Goal: Information Seeking & Learning: Learn about a topic

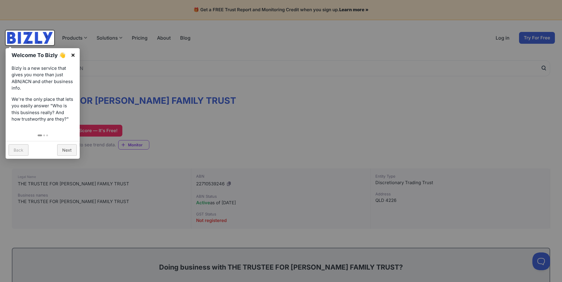
click at [75, 55] on link "×" at bounding box center [72, 54] width 13 height 13
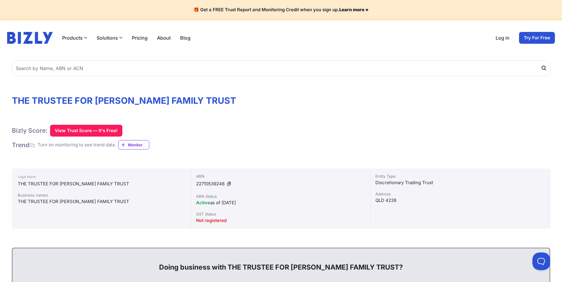
click at [78, 201] on div "THE TRUSTEE FOR [PERSON_NAME] FAMILY TRUST" at bounding box center [101, 201] width 167 height 7
click at [97, 204] on div "THE TRUSTEE FOR [PERSON_NAME] FAMILY TRUST" at bounding box center [101, 201] width 167 height 7
click at [96, 194] on div "Business names" at bounding box center [101, 195] width 167 height 6
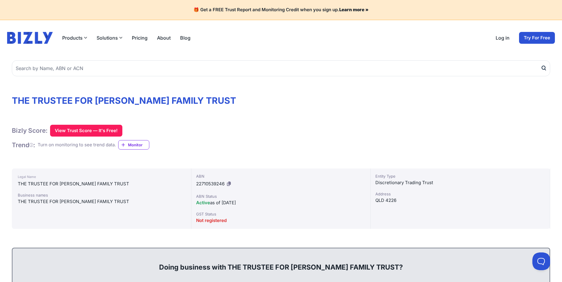
click at [96, 194] on div "Business names" at bounding box center [101, 195] width 167 height 6
click at [86, 201] on div "THE TRUSTEE FOR [PERSON_NAME] FAMILY TRUST" at bounding box center [101, 201] width 167 height 7
drag, startPoint x: 86, startPoint y: 201, endPoint x: 78, endPoint y: 201, distance: 7.4
click at [78, 201] on div "THE TRUSTEE FOR [PERSON_NAME] FAMILY TRUST" at bounding box center [101, 201] width 167 height 7
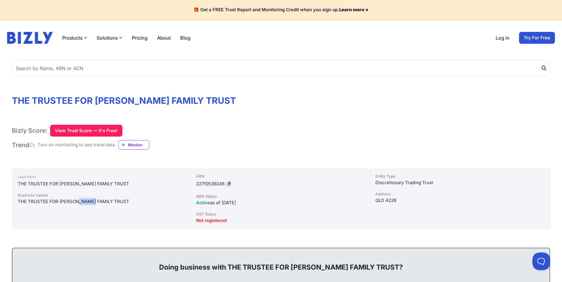
click at [78, 201] on div "THE TRUSTEE FOR [PERSON_NAME] FAMILY TRUST" at bounding box center [101, 201] width 167 height 7
click at [130, 205] on div "THE TRUSTEE FOR [PERSON_NAME] FAMILY TRUST" at bounding box center [101, 201] width 167 height 7
